Goal: Check status: Check status

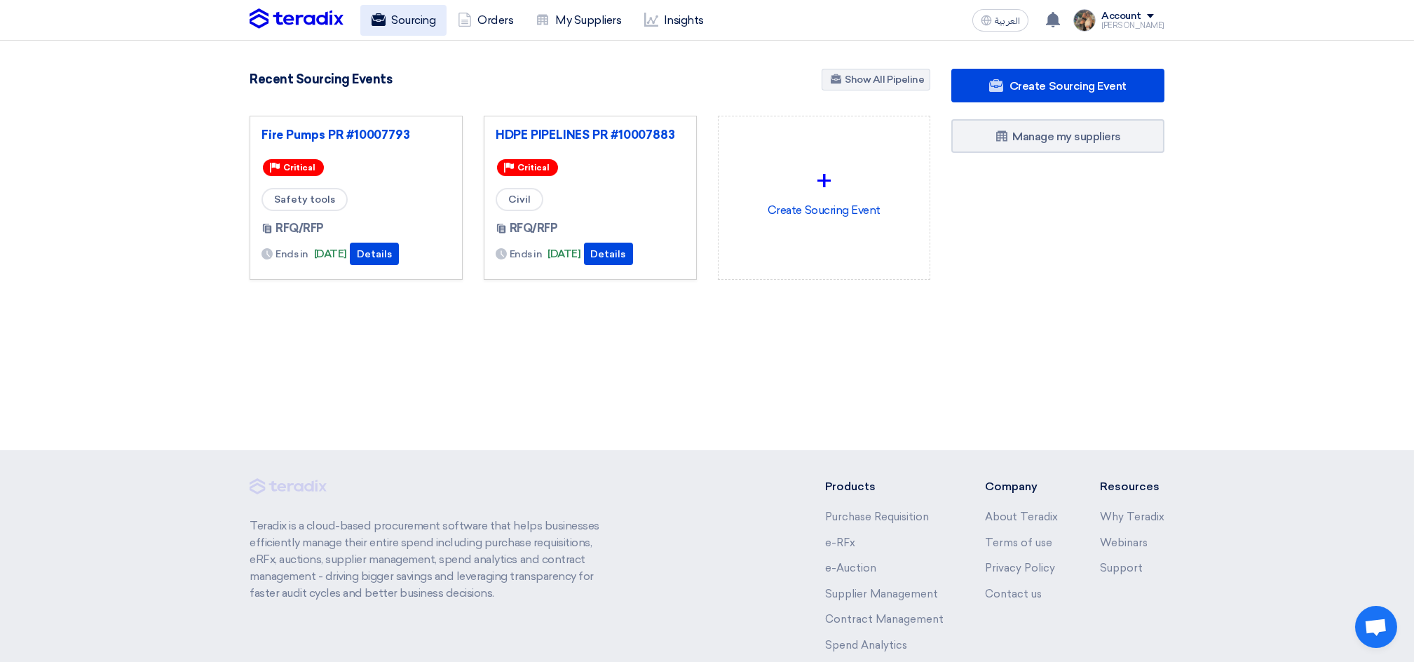
click at [394, 19] on link "Sourcing" at bounding box center [403, 20] width 86 height 31
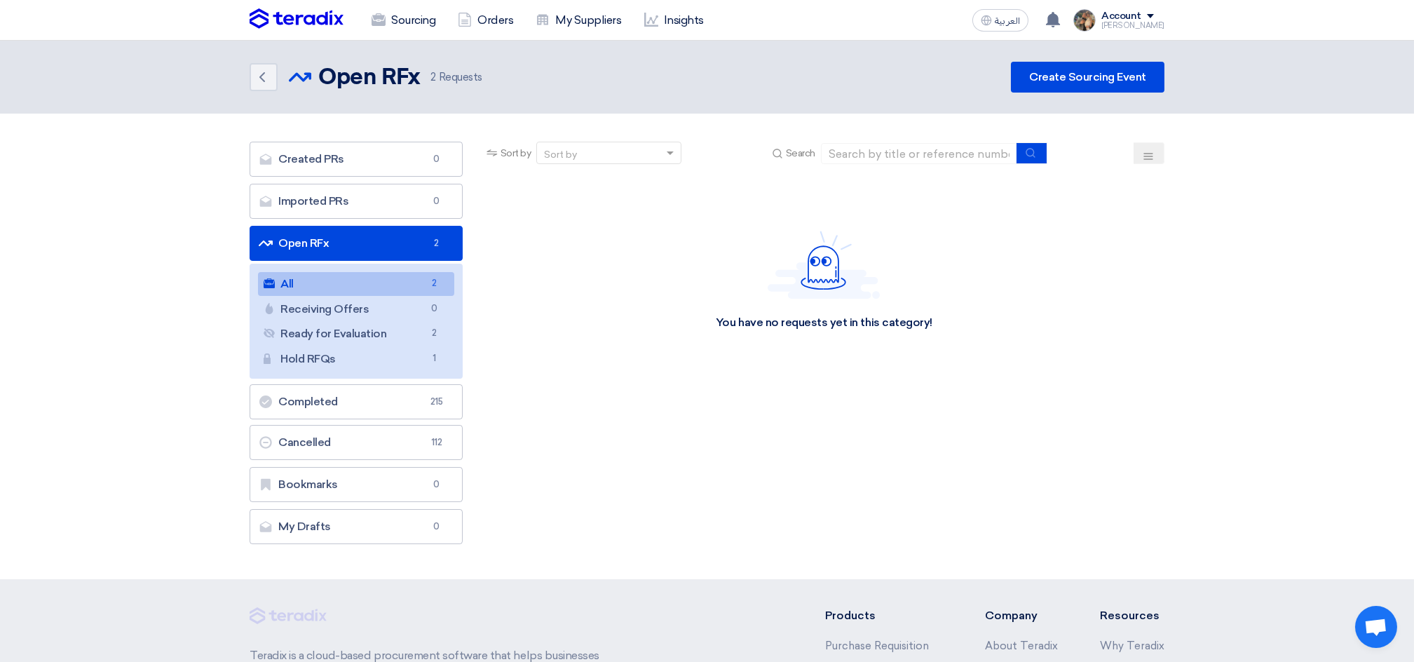
click at [309, 4] on div "Sourcing Orders My Suppliers Insights العربية ع [DATE]" at bounding box center [707, 20] width 936 height 40
click at [317, 19] on img at bounding box center [297, 18] width 94 height 21
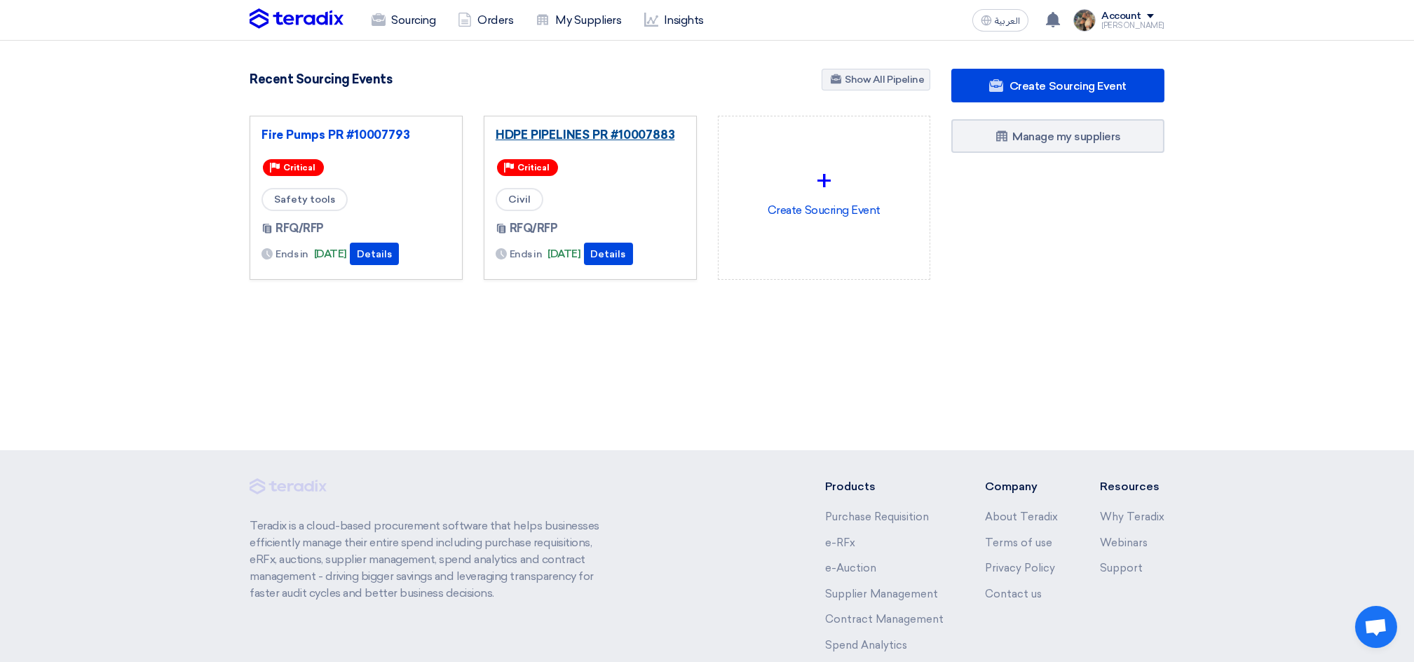
click at [565, 139] on link "HDPE PIPELINES PR #10007883" at bounding box center [590, 135] width 189 height 14
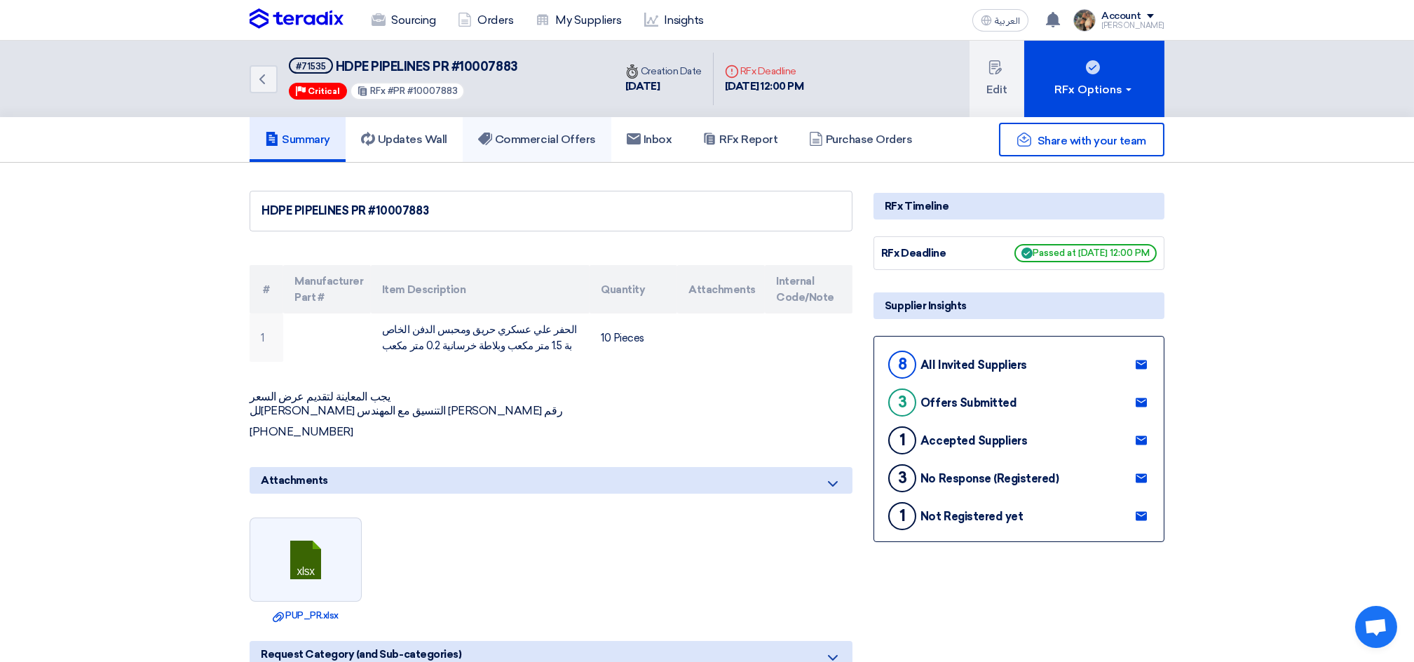
click at [548, 137] on h5 "Commercial Offers" at bounding box center [537, 140] width 118 height 14
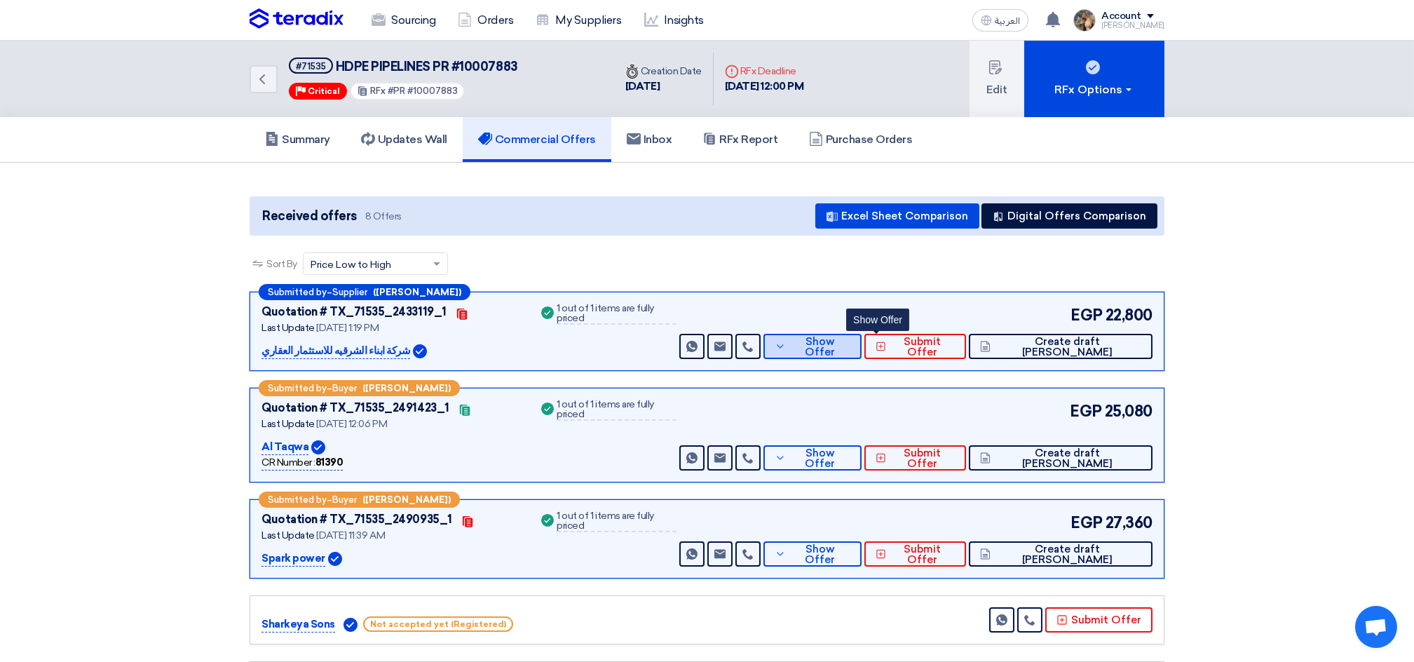
click at [849, 335] on button "Show Offer" at bounding box center [813, 346] width 98 height 25
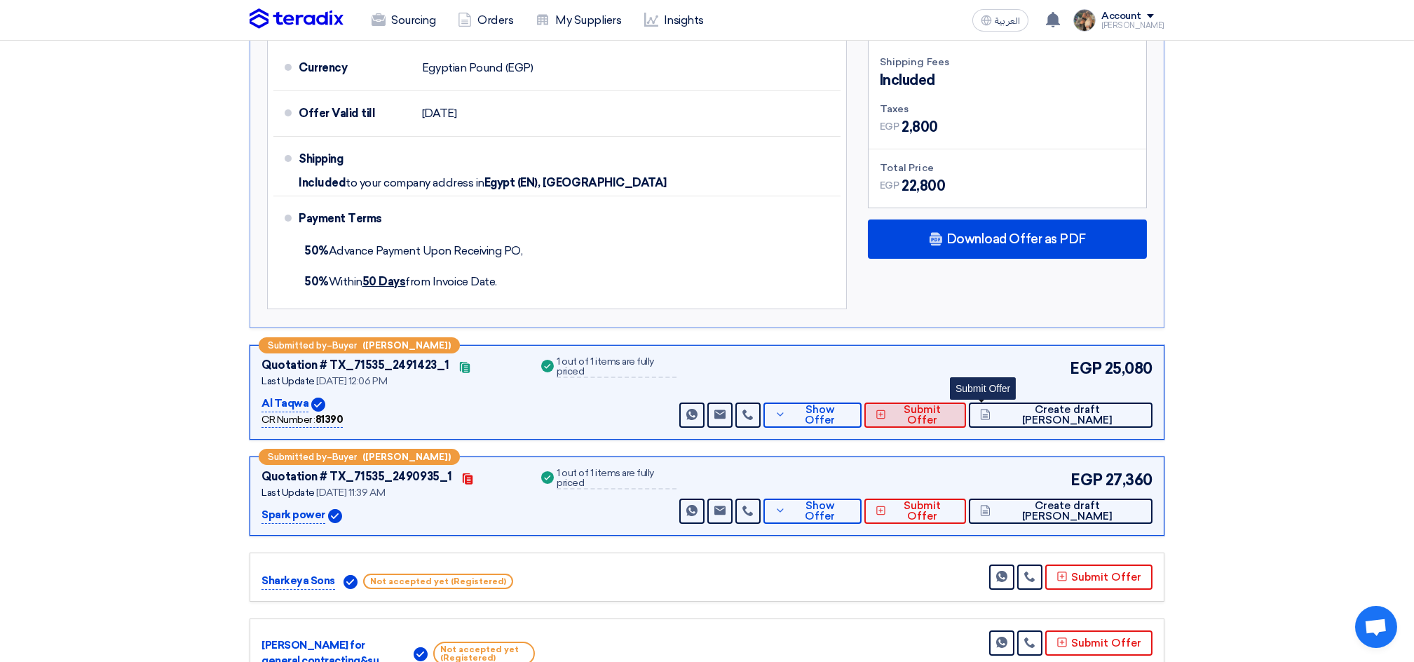
scroll to position [561, 0]
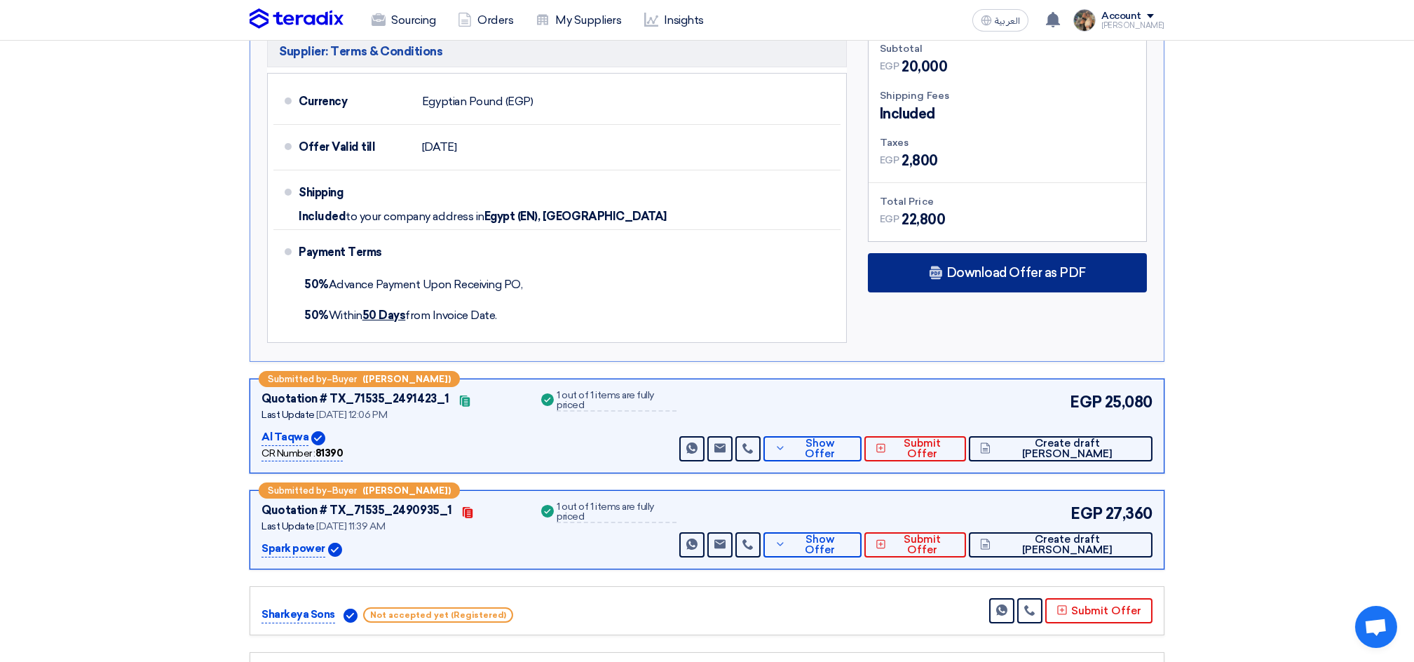
click at [966, 262] on div "Download Offer as PDF" at bounding box center [1007, 272] width 279 height 39
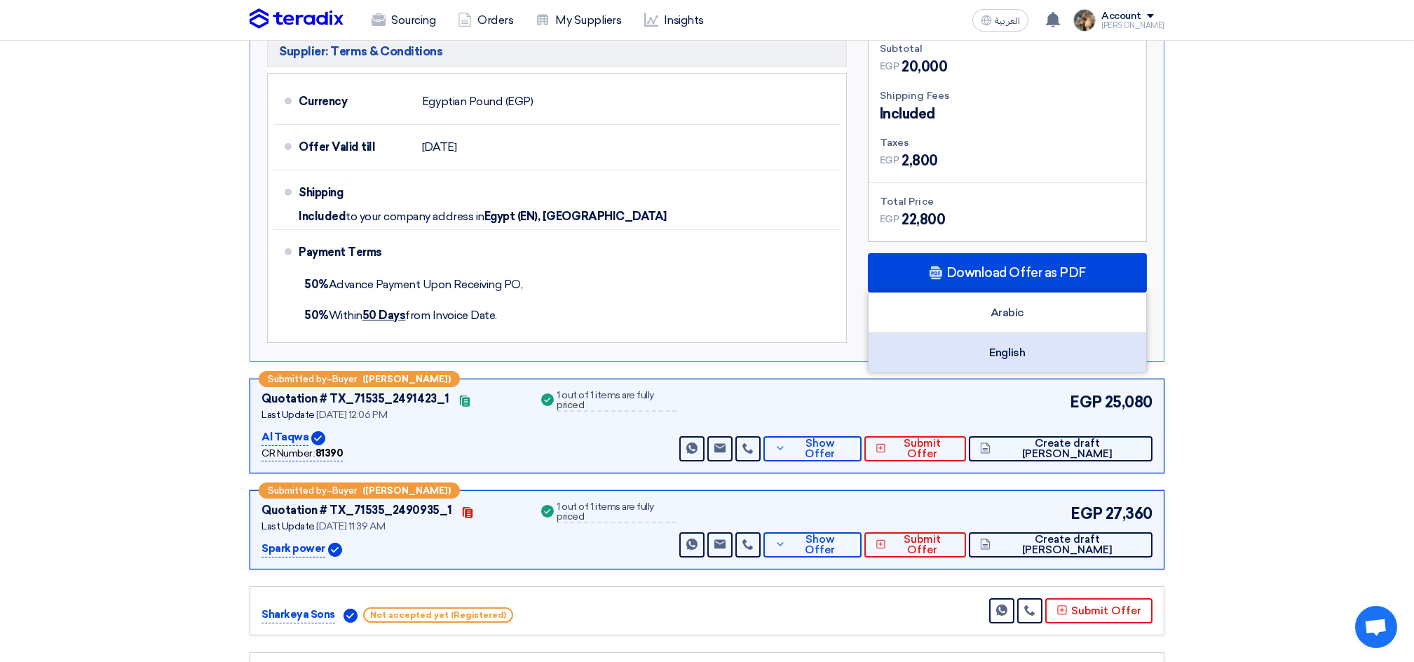
click at [973, 333] on div "English" at bounding box center [1008, 352] width 278 height 39
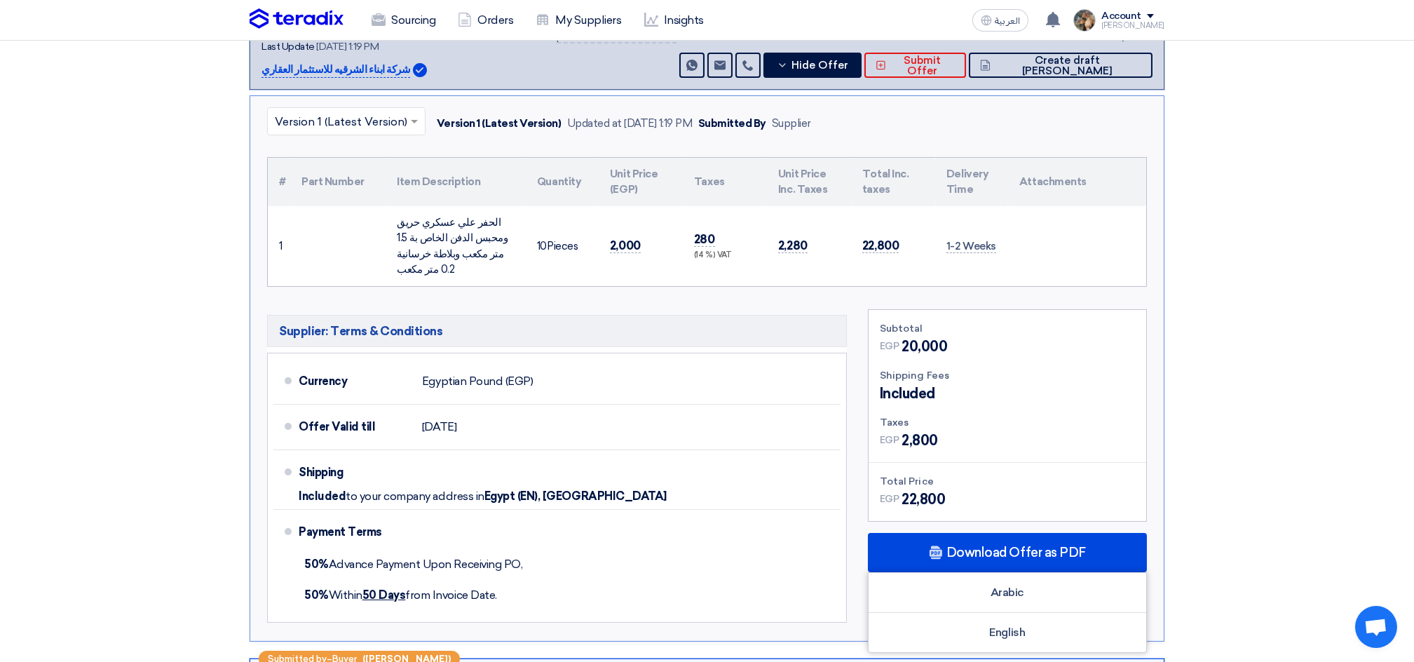
scroll to position [280, 0]
click at [625, 239] on span "2,000" at bounding box center [625, 246] width 31 height 15
copy span "2,000"
